Goal: Task Accomplishment & Management: Complete application form

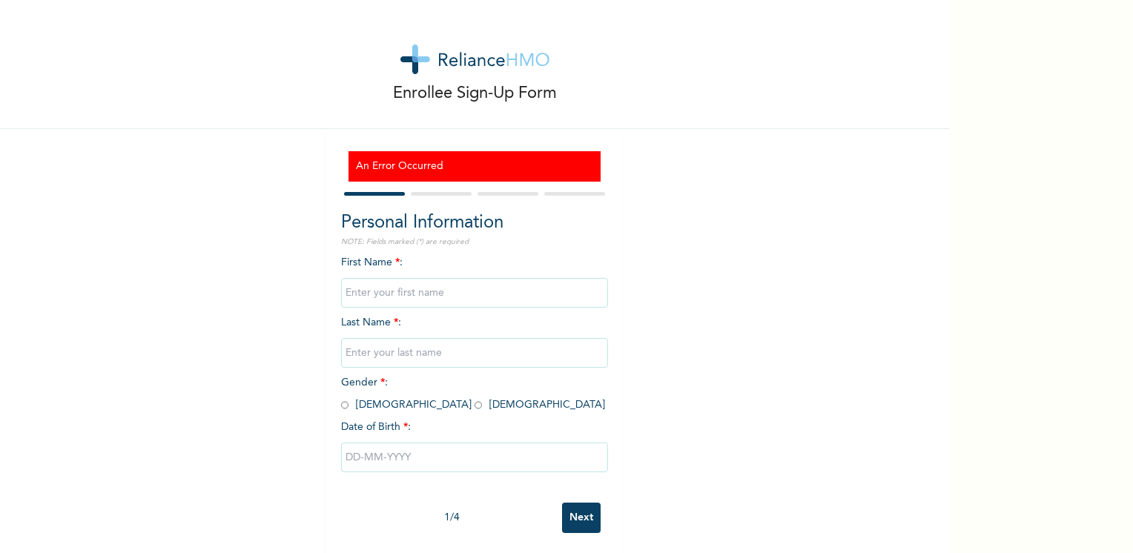
click at [374, 301] on input "text" at bounding box center [474, 293] width 267 height 30
type input "[PERSON_NAME]"
type input "EDEKO"
click at [341, 406] on input "radio" at bounding box center [344, 405] width 7 height 14
radio input "true"
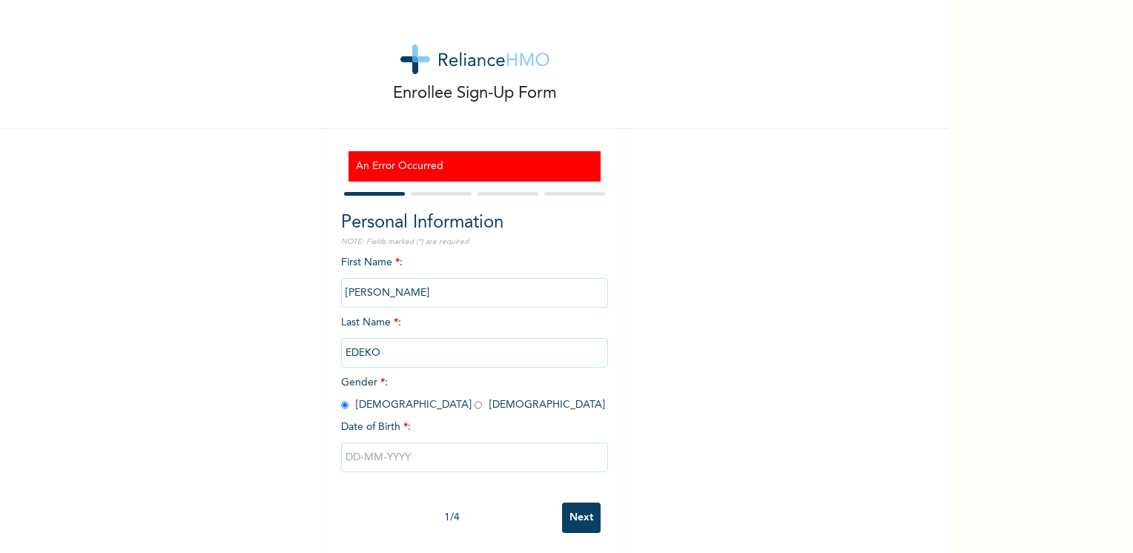
click at [365, 458] on input "text" at bounding box center [474, 458] width 267 height 30
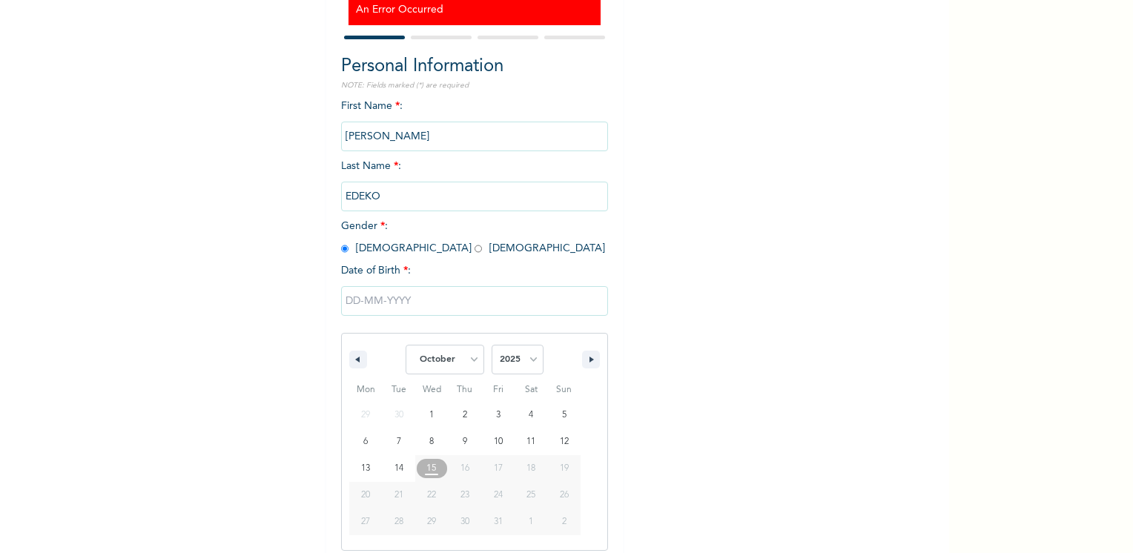
scroll to position [165, 0]
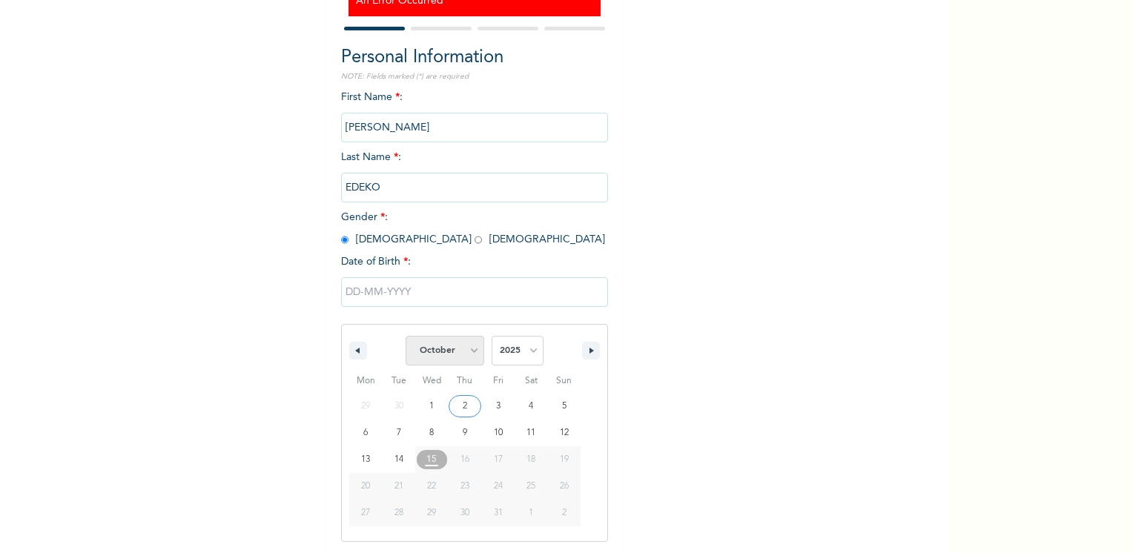
click at [468, 354] on select "January February March April May June July August September October November De…" at bounding box center [444, 351] width 79 height 30
select select "4"
click at [405, 336] on select "January February March April May June July August September October November De…" at bounding box center [444, 351] width 79 height 30
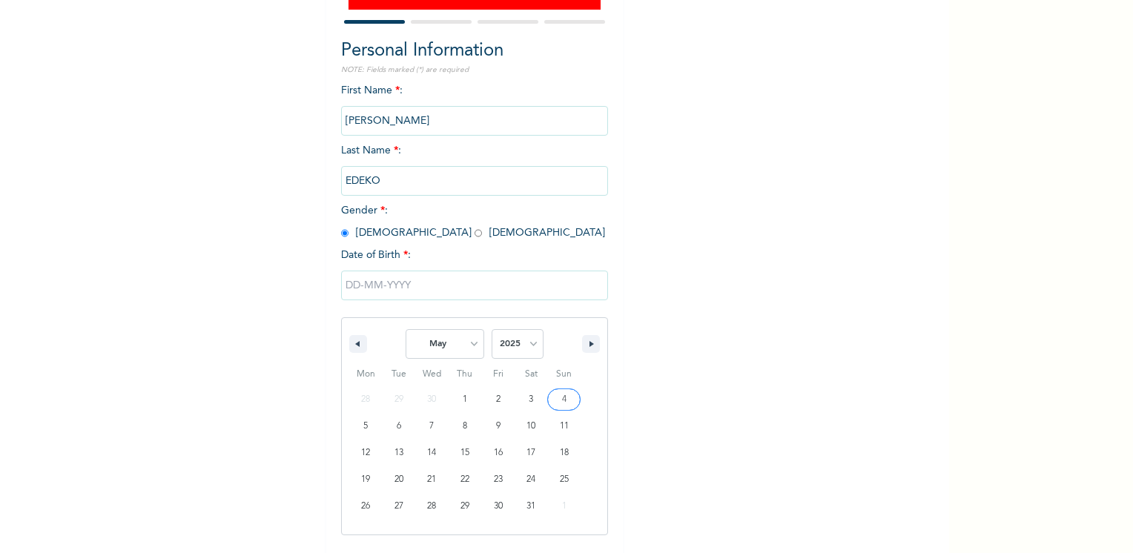
scroll to position [173, 0]
click at [395, 286] on input "text" at bounding box center [474, 285] width 267 height 30
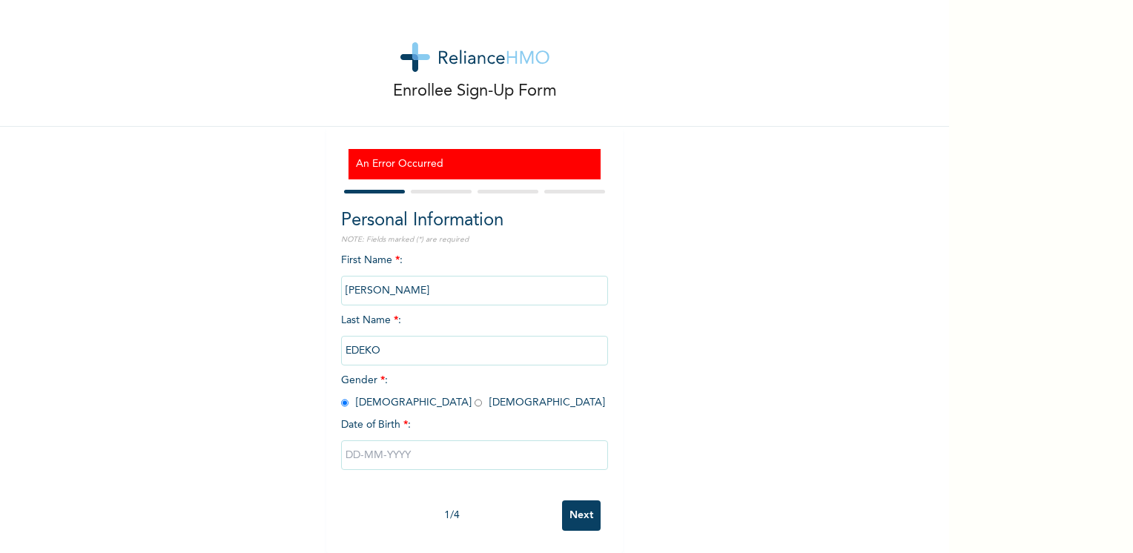
scroll to position [13, 0]
click at [437, 453] on input "text" at bounding box center [474, 455] width 267 height 30
select select "9"
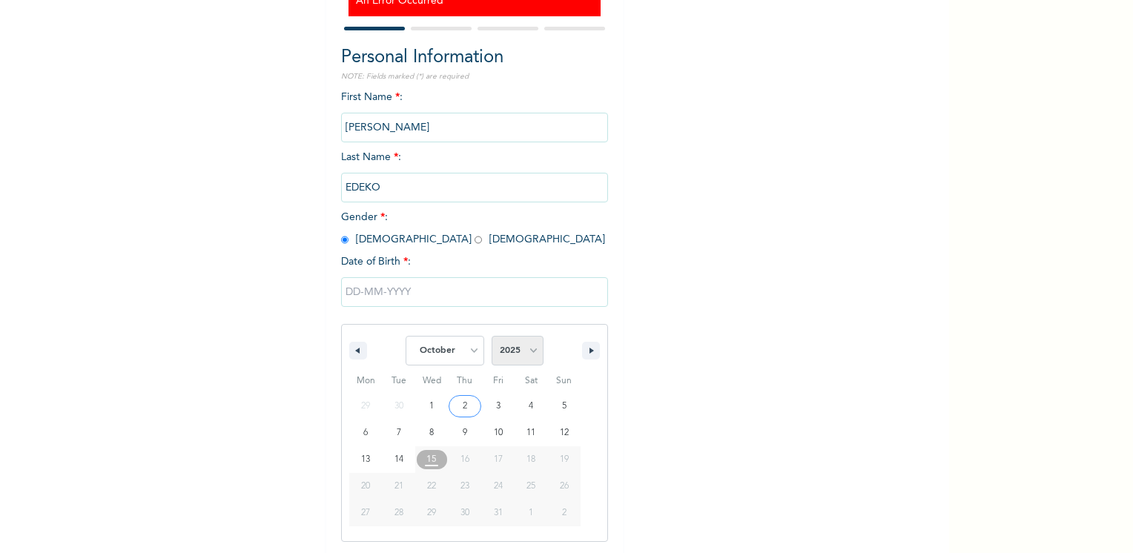
click at [529, 350] on select "2025 2024 2023 2022 2021 2020 2019 2018 2017 2016 2015 2014 2013 2012 2011 2010…" at bounding box center [517, 351] width 52 height 30
select select "1970"
click at [491, 336] on select "2025 2024 2023 2022 2021 2020 2019 2018 2017 2016 2015 2014 2013 2012 2011 2010…" at bounding box center [517, 351] width 52 height 30
click at [462, 356] on select "January February March April May June July August September October November De…" at bounding box center [444, 351] width 79 height 30
select select "4"
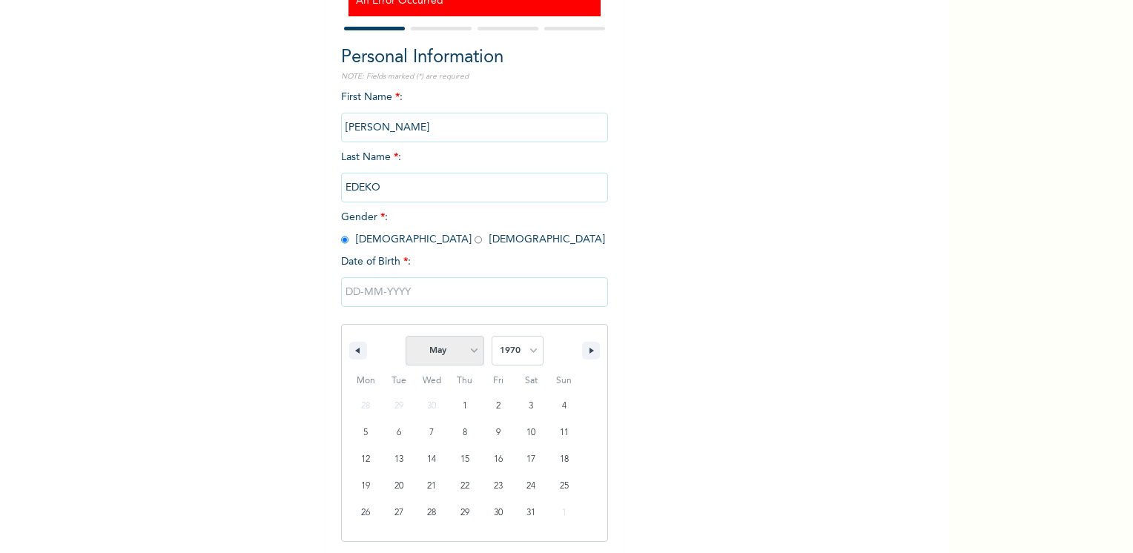
click at [405, 336] on select "January February March April May June July August September October November De…" at bounding box center [444, 351] width 79 height 30
type input "[DATE]"
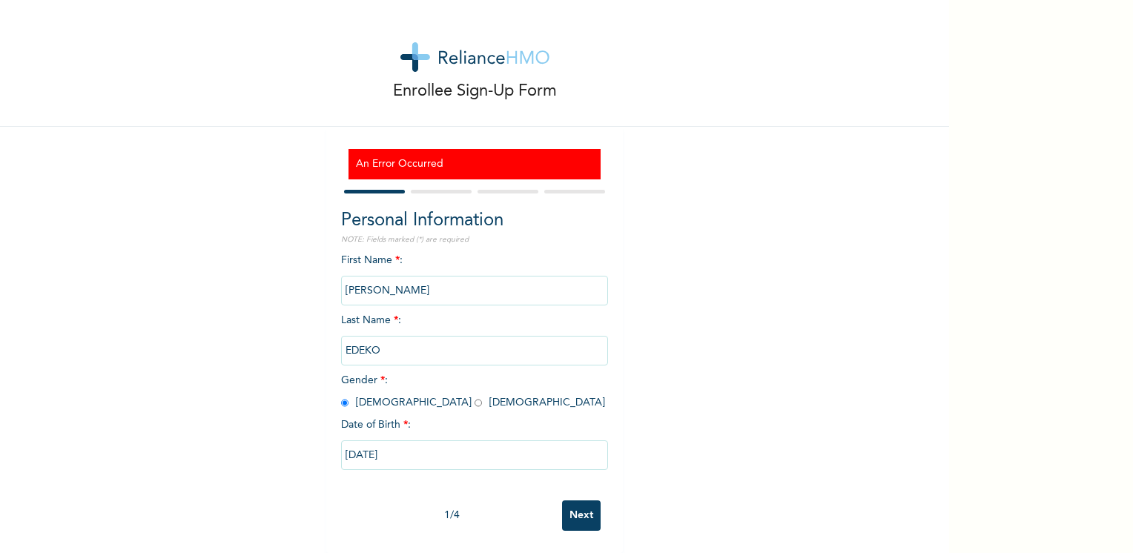
click at [574, 514] on input "Next" at bounding box center [581, 515] width 39 height 30
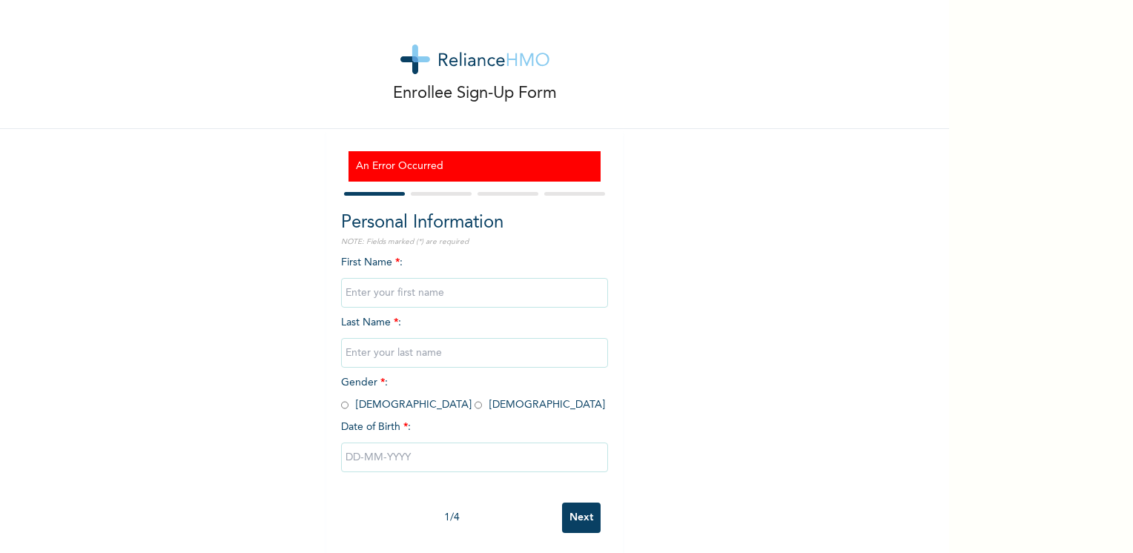
click at [439, 458] on input "text" at bounding box center [474, 458] width 267 height 30
select select "9"
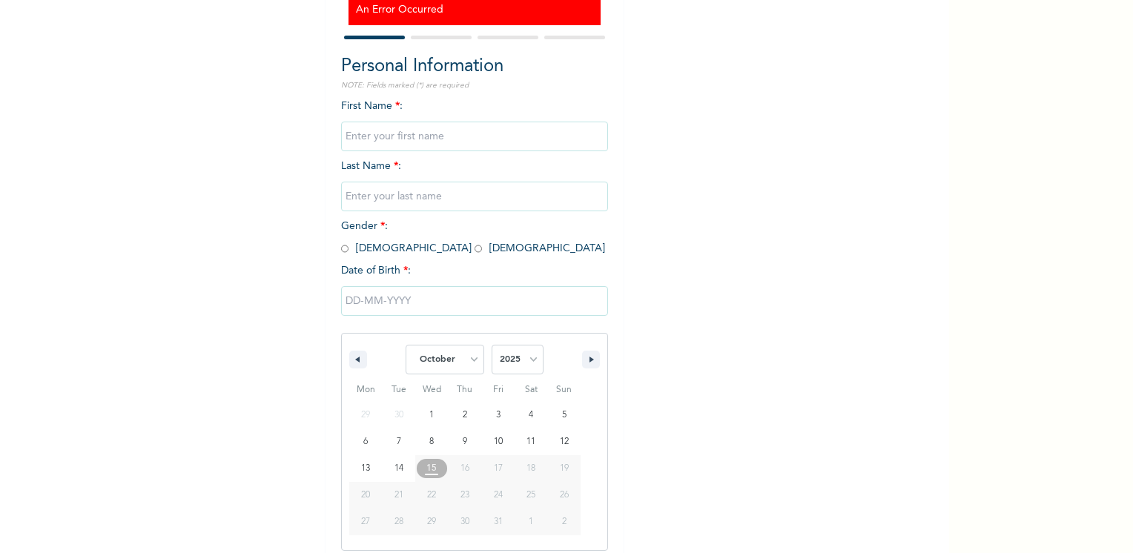
scroll to position [165, 0]
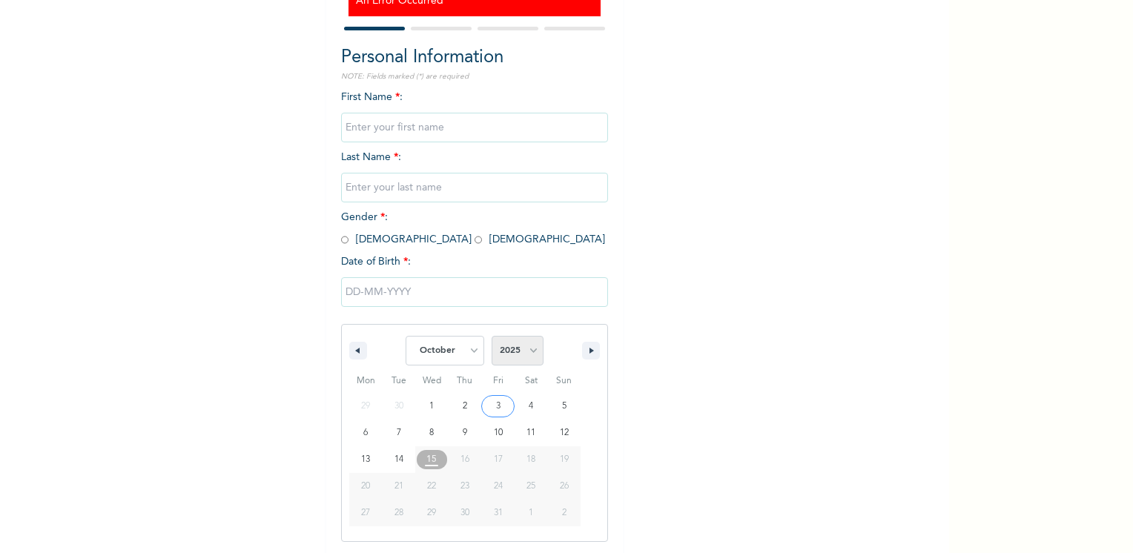
click at [529, 352] on select "2025 2024 2023 2022 2021 2020 2019 2018 2017 2016 2015 2014 2013 2012 2011 2010…" at bounding box center [517, 351] width 52 height 30
select select "1970"
click at [491, 336] on select "2025 2024 2023 2022 2021 2020 2019 2018 2017 2016 2015 2014 2013 2012 2011 2010…" at bounding box center [517, 351] width 52 height 30
click at [463, 351] on select "January February March April May June July August September October November De…" at bounding box center [444, 351] width 79 height 30
select select "4"
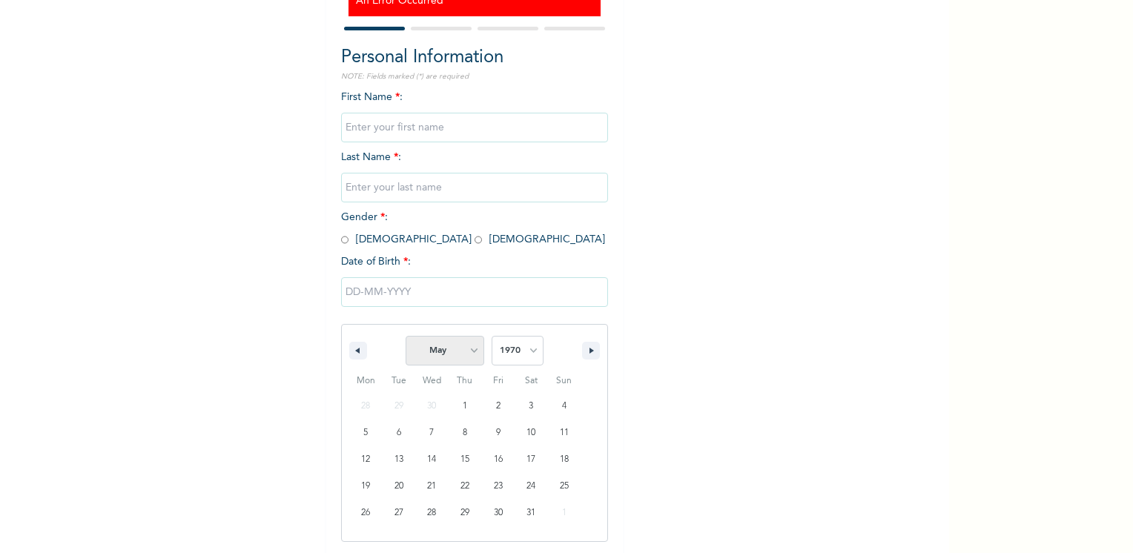
click at [405, 336] on select "January February March April May June July August September October November De…" at bounding box center [444, 351] width 79 height 30
type input "[DATE]"
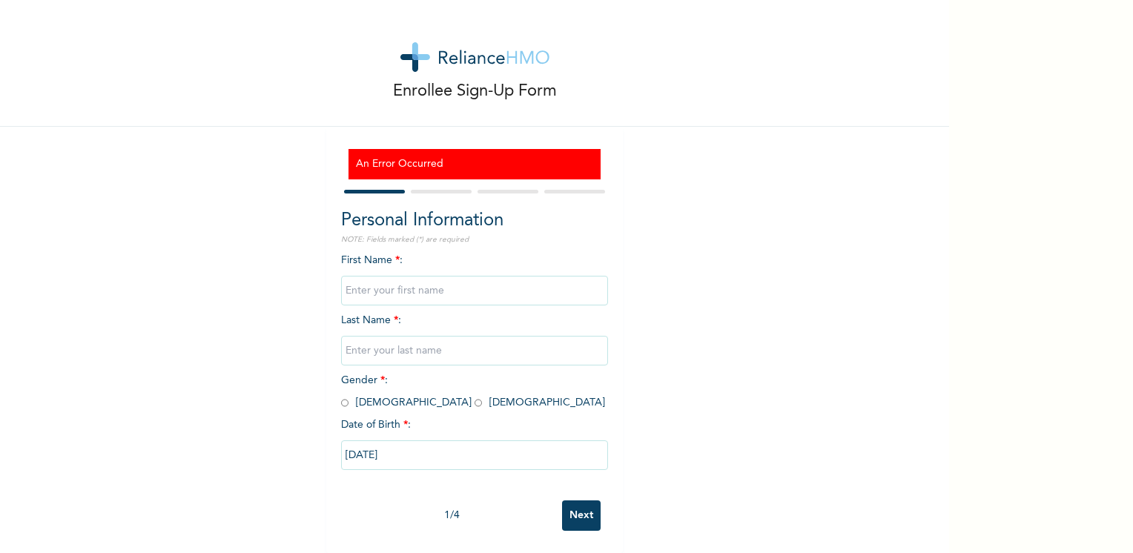
click at [362, 276] on input "text" at bounding box center [474, 291] width 267 height 30
type input "[PERSON_NAME]"
type input "EDEKO"
click at [341, 396] on input "radio" at bounding box center [344, 403] width 7 height 14
radio input "true"
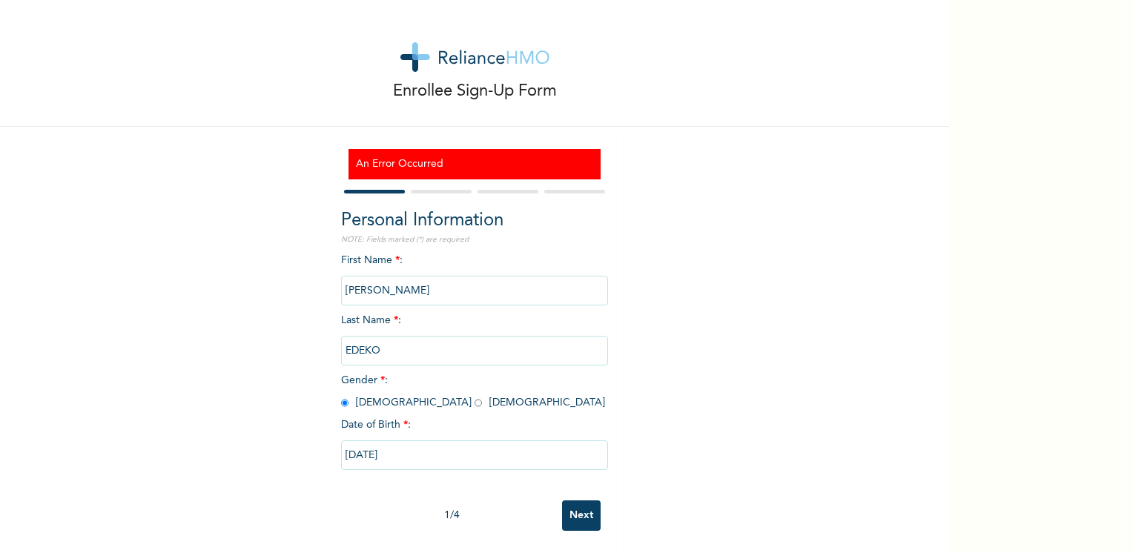
click at [580, 510] on input "Next" at bounding box center [581, 515] width 39 height 30
